Goal: Task Accomplishment & Management: Manage account settings

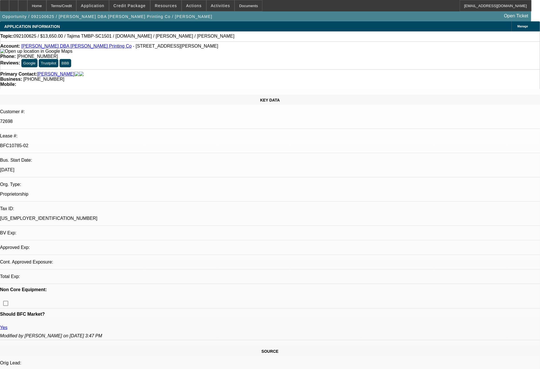
select select "0"
select select "0.1"
select select "4"
select select "0"
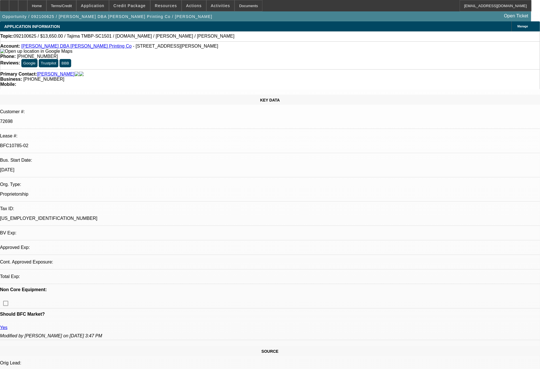
select select "2"
select select "0.1"
select select "4"
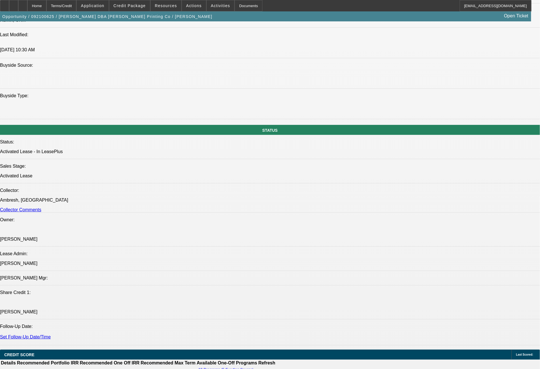
scroll to position [524, 0]
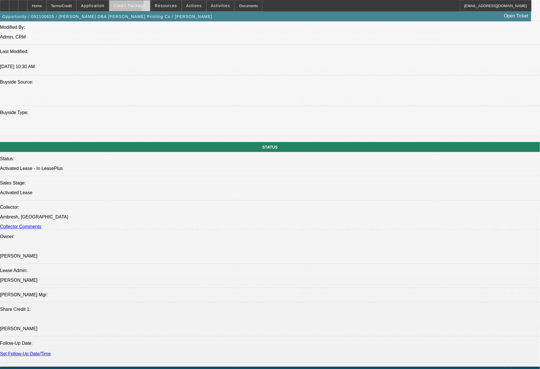
click at [135, 5] on span "Credit Package" at bounding box center [130, 5] width 32 height 5
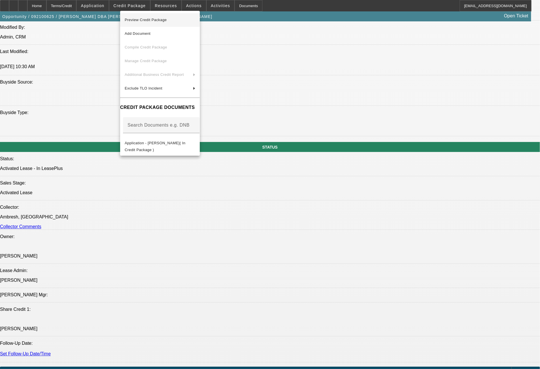
click at [140, 19] on span "Preview Credit Package" at bounding box center [146, 20] width 42 height 4
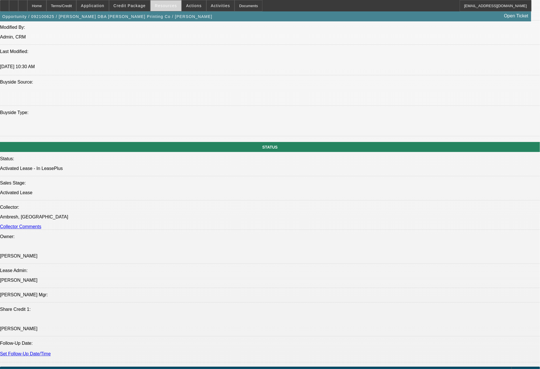
click at [170, 7] on span "Resources" at bounding box center [166, 5] width 22 height 5
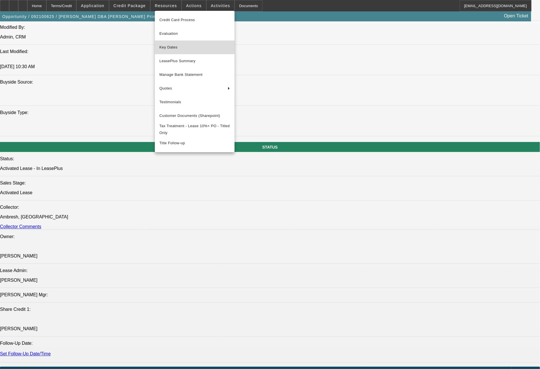
click at [172, 47] on span "Key Dates" at bounding box center [195, 47] width 71 height 7
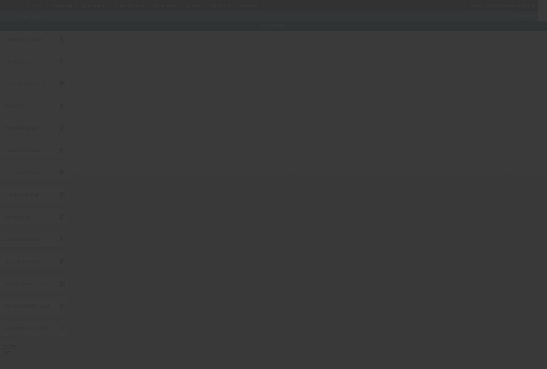
type input "[DATE]"
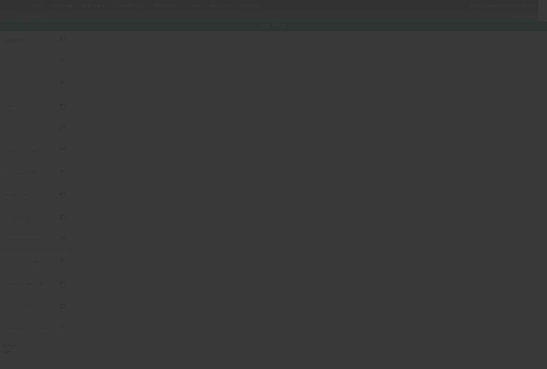
type input "[DATE]"
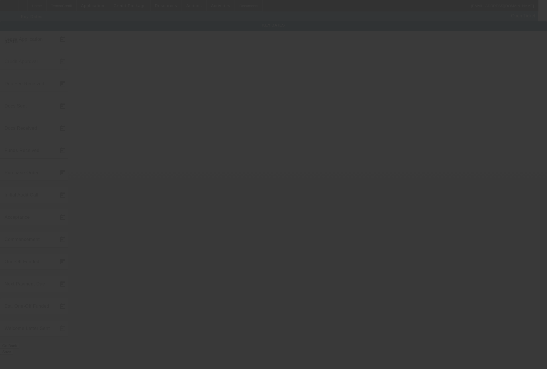
type input "[DATE]"
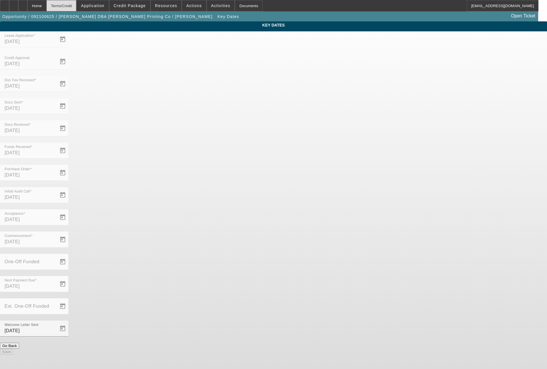
click at [77, 4] on div "Terms/Credit" at bounding box center [61, 5] width 30 height 11
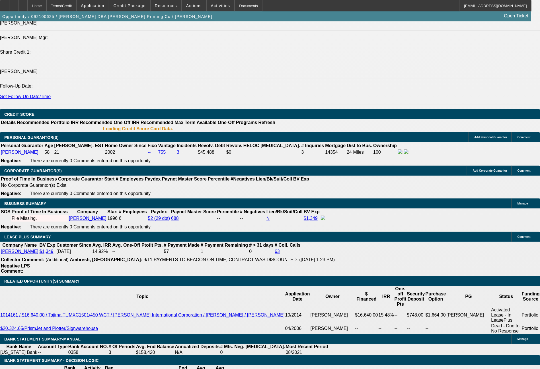
select select "0"
select select "0.1"
select select "4"
select select "0"
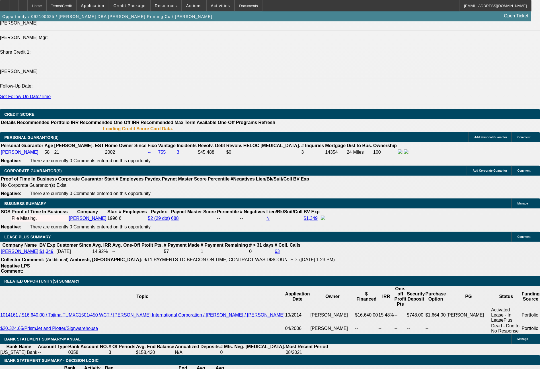
select select "2"
select select "0.1"
select select "4"
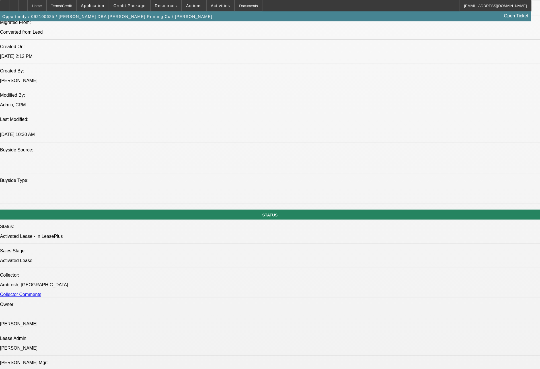
scroll to position [27, 0]
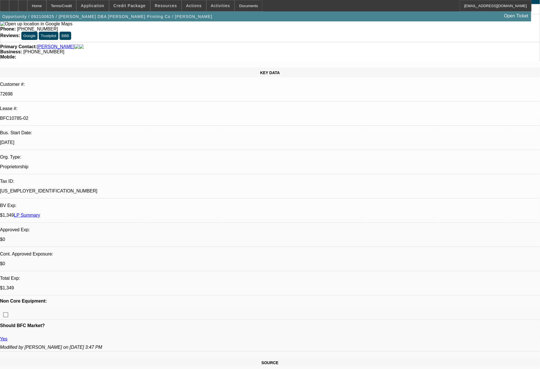
click at [40, 213] on link "LP Summary" at bounding box center [27, 215] width 26 height 5
